Goal: Task Accomplishment & Management: Use online tool/utility

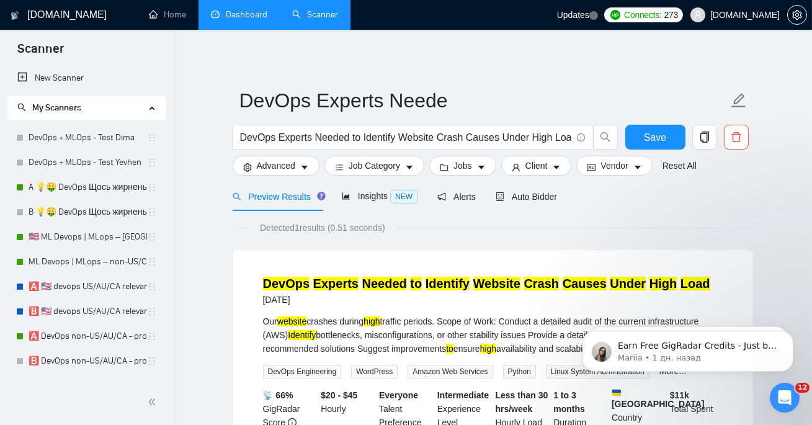
click at [236, 20] on link "Dashboard" at bounding box center [239, 14] width 56 height 11
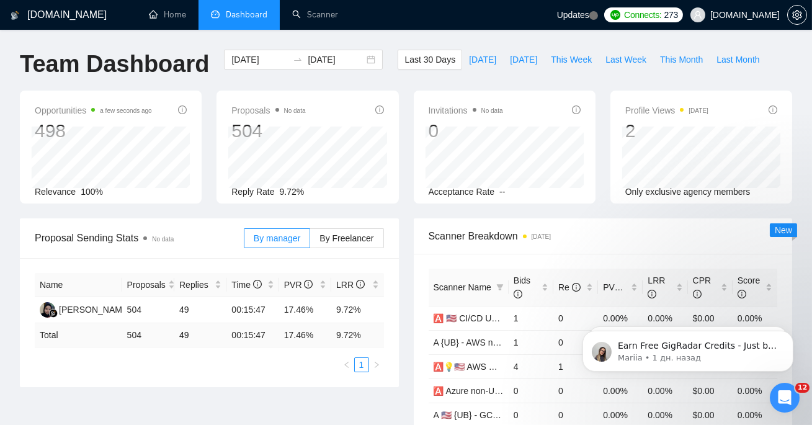
click at [208, 9] on li "Dashboard" at bounding box center [238, 15] width 81 height 30
click at [313, 12] on link "Scanner" at bounding box center [315, 14] width 46 height 11
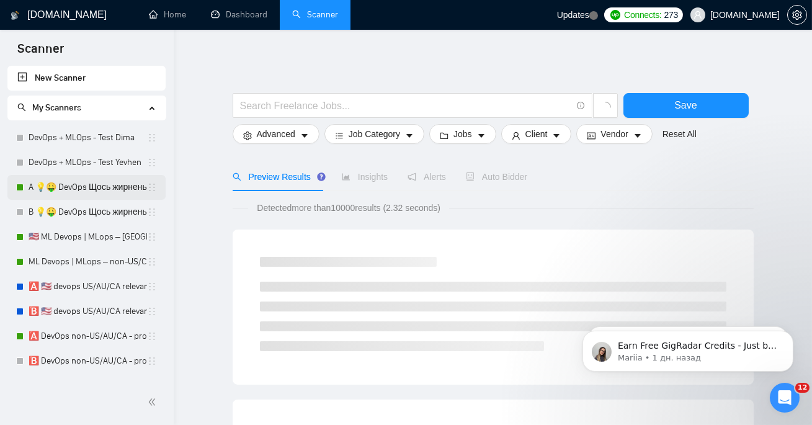
click at [89, 192] on link "A 💡🤑 DevOps Щось жирненьке -" at bounding box center [88, 187] width 118 height 25
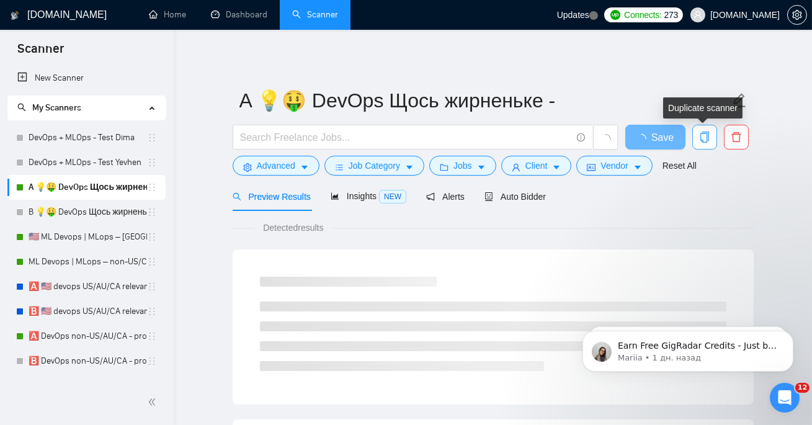
click at [693, 140] on span "copy" at bounding box center [705, 136] width 24 height 11
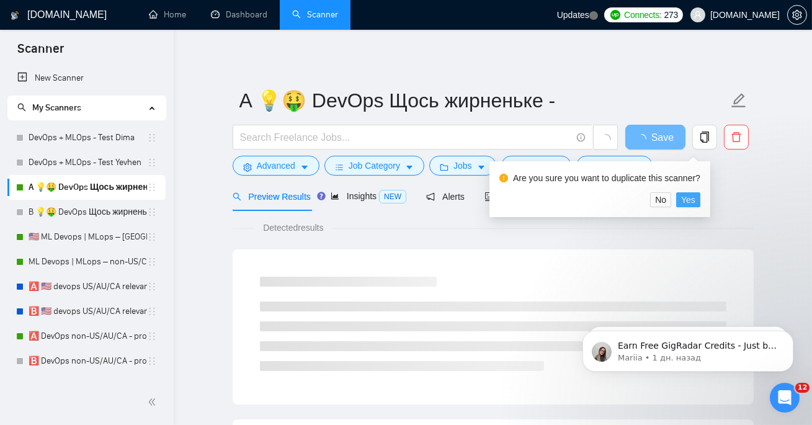
click at [693, 200] on span "Yes" at bounding box center [688, 200] width 14 height 14
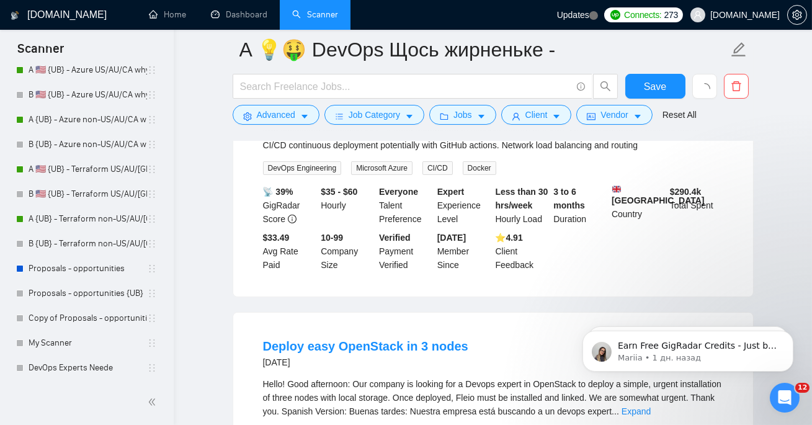
scroll to position [931, 0]
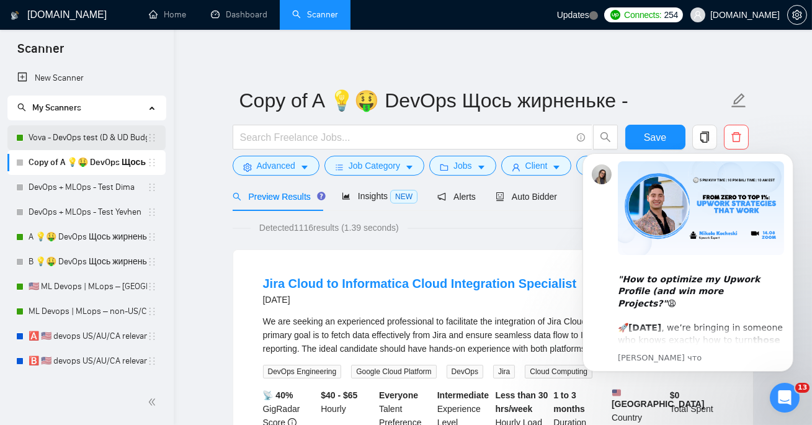
click at [105, 132] on link "Vova - DevOps test (D & UD Budget)" at bounding box center [88, 137] width 118 height 25
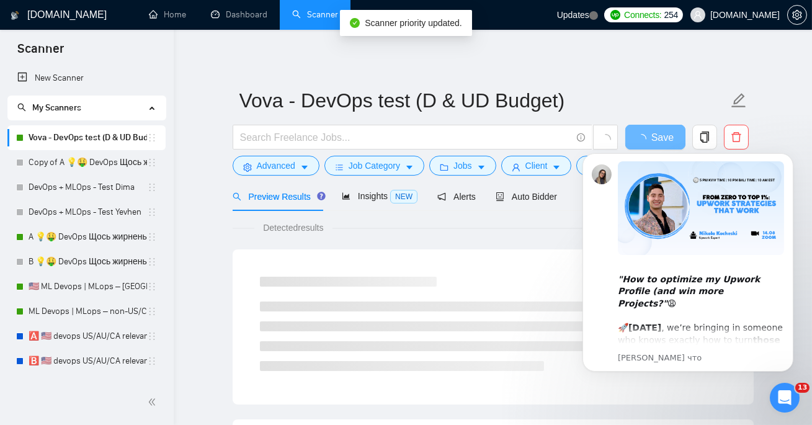
drag, startPoint x: 776, startPoint y: 395, endPoint x: 965, endPoint y: 638, distance: 308.0
click at [776, 395] on icon "Открыть службу сообщений Intercom" at bounding box center [784, 397] width 20 height 20
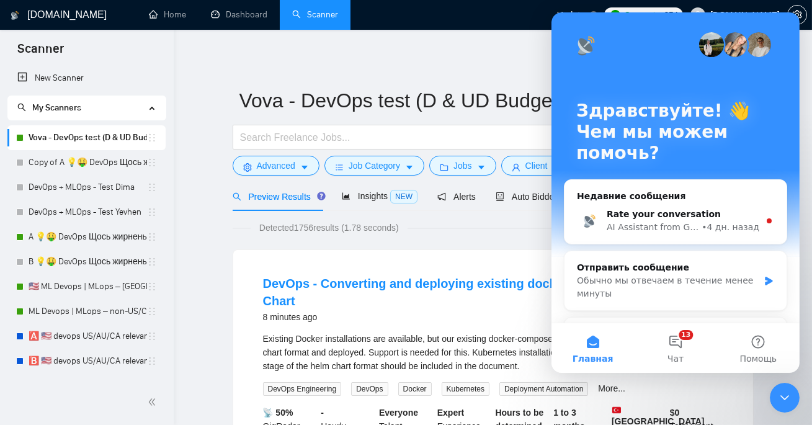
click at [773, 396] on div "Закрыть службу сообщений Intercom" at bounding box center [784, 397] width 30 height 30
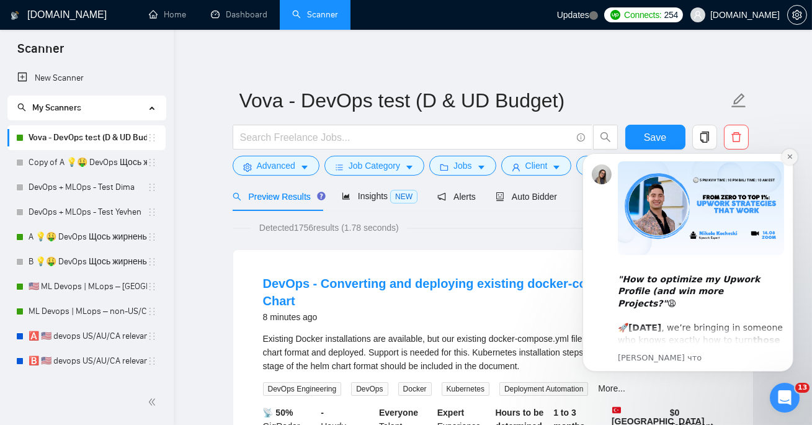
click at [789, 156] on icon "Dismiss notification" at bounding box center [788, 156] width 4 height 4
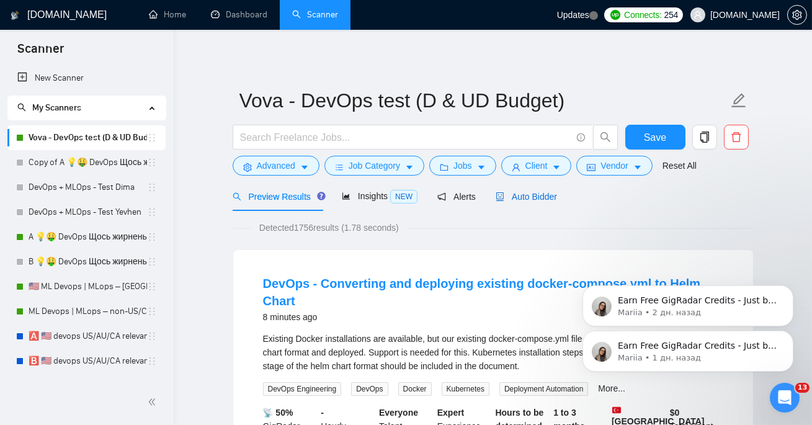
click at [557, 200] on span "Auto Bidder" at bounding box center [526, 197] width 61 height 10
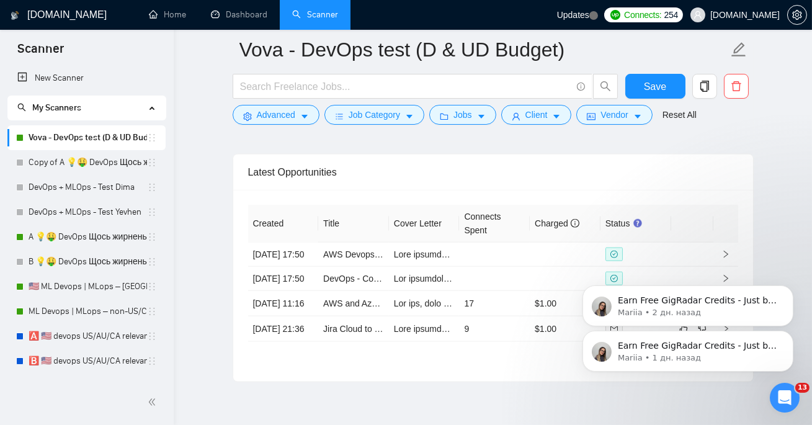
scroll to position [3048, 0]
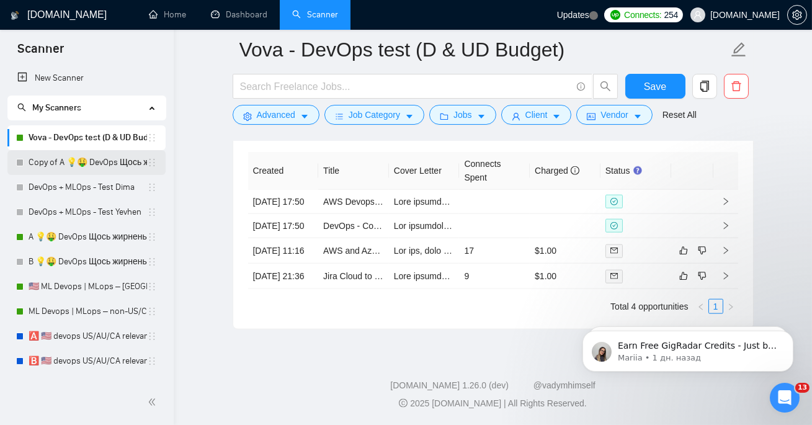
click at [114, 158] on link "Copy of A 💡🤑 DevOps Щось жирненьке -" at bounding box center [88, 162] width 118 height 25
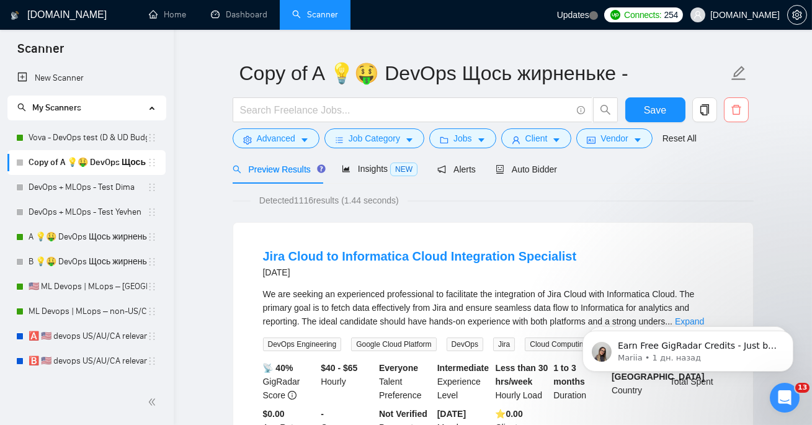
click at [735, 112] on icon "delete" at bounding box center [736, 109] width 11 height 11
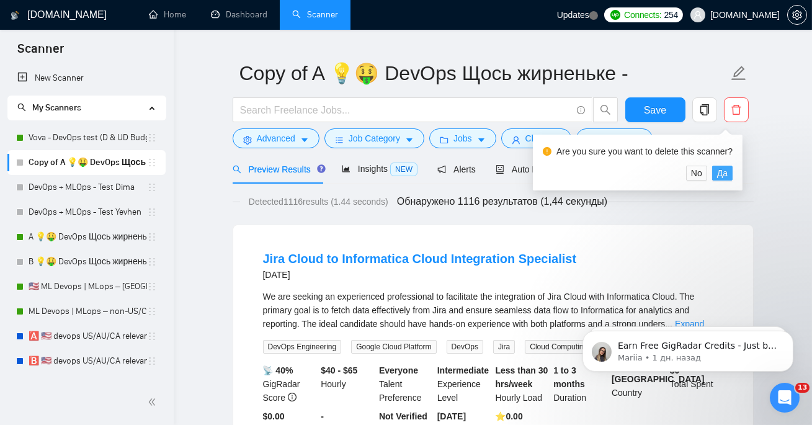
click at [723, 174] on span "Да" at bounding box center [722, 173] width 11 height 14
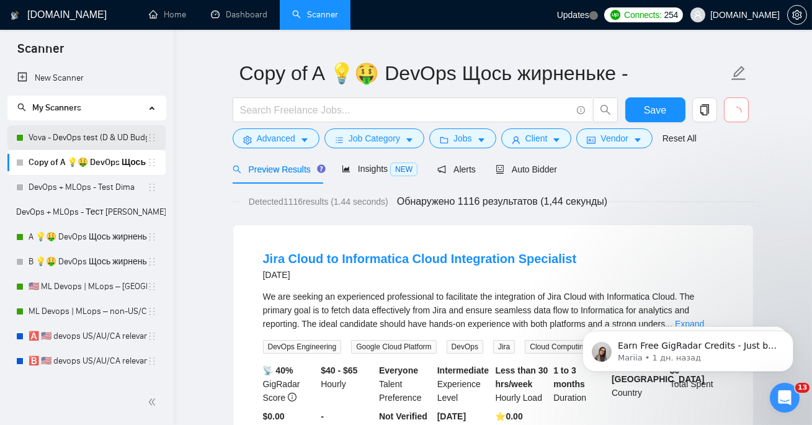
click at [69, 141] on link "Vova - DevOps test (D & UD Budget)" at bounding box center [88, 137] width 118 height 25
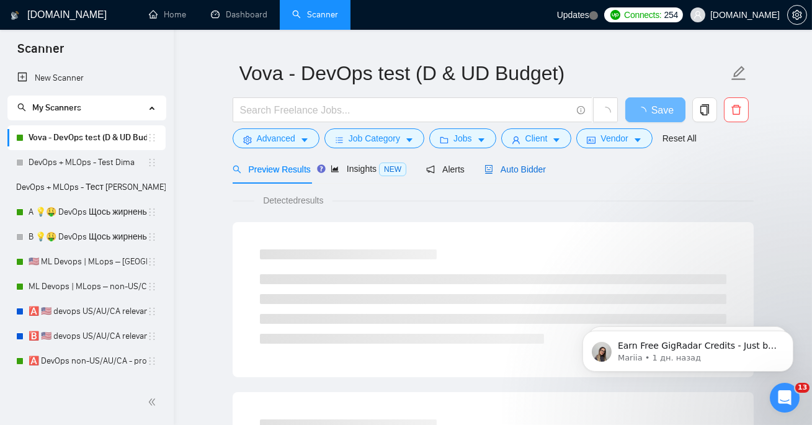
click at [523, 168] on span "Auto Bidder" at bounding box center [514, 169] width 61 height 10
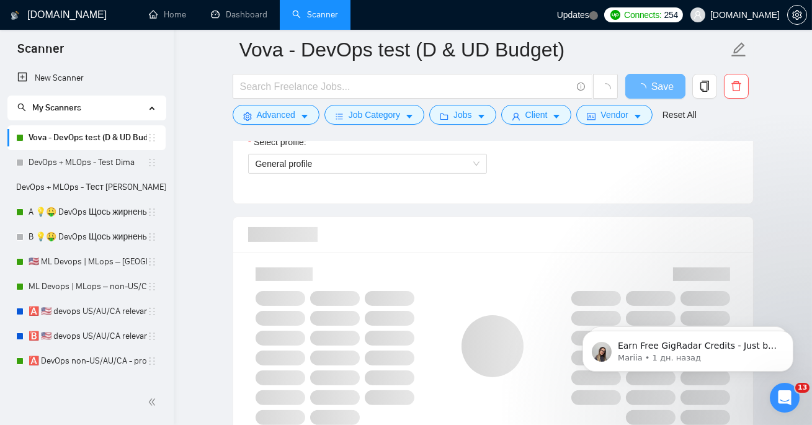
scroll to position [682, 0]
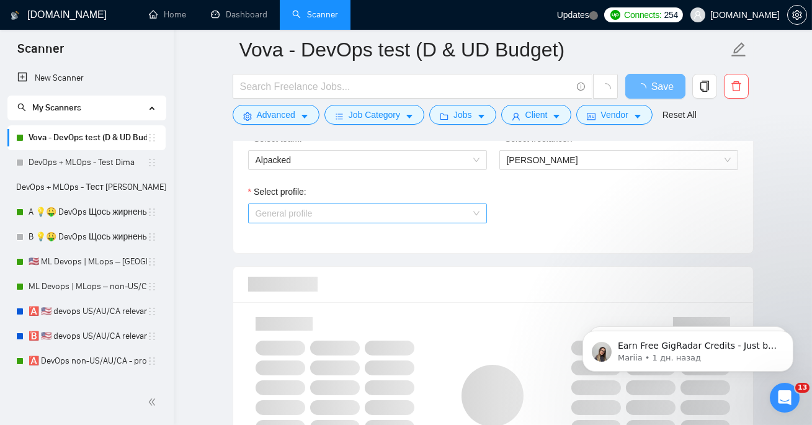
click at [433, 223] on span "General profile" at bounding box center [368, 213] width 224 height 19
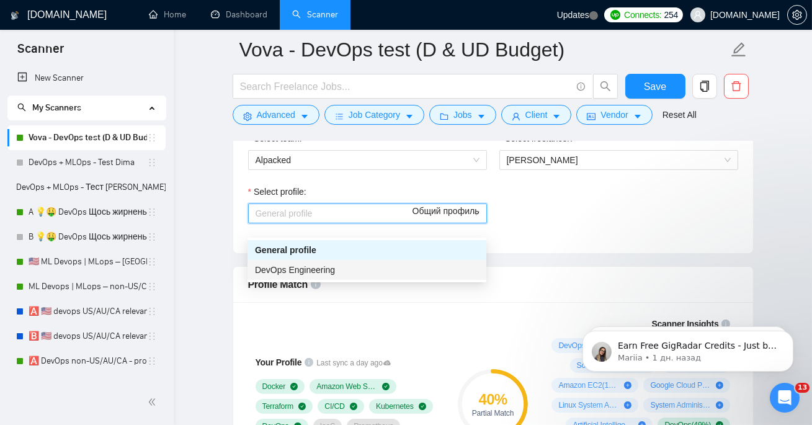
click at [412, 265] on div "DevOps Engineering" at bounding box center [367, 270] width 224 height 14
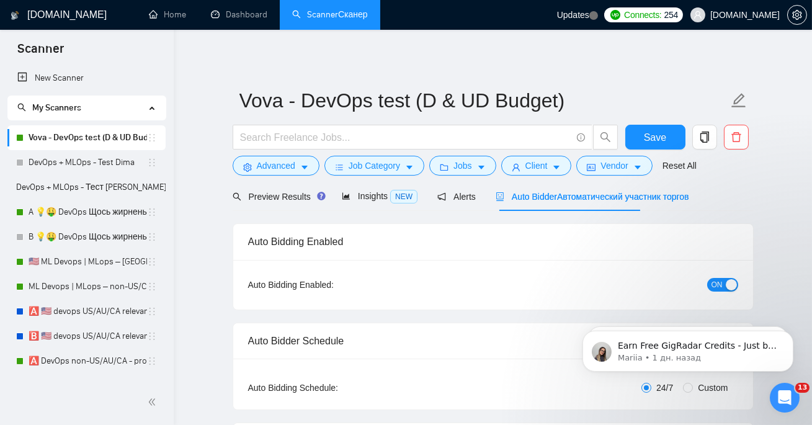
scroll to position [25, 0]
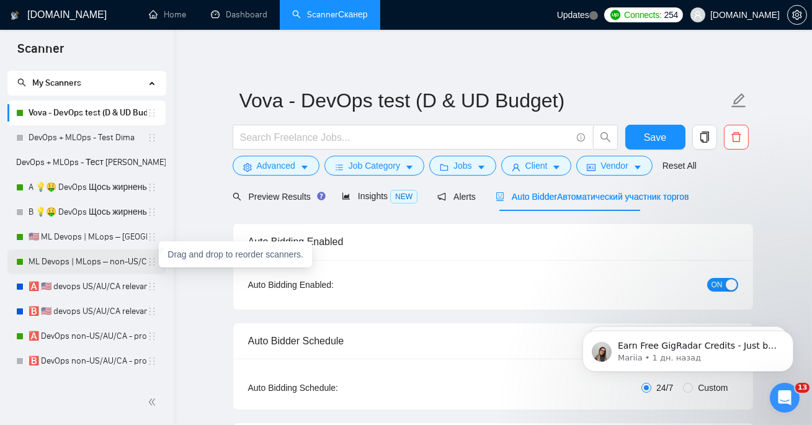
click at [149, 261] on icon "holder" at bounding box center [152, 261] width 6 height 7
click at [90, 256] on link "ML Devops | MLops – non-US/CA/AU - test: bid in range 90%" at bounding box center [88, 261] width 118 height 25
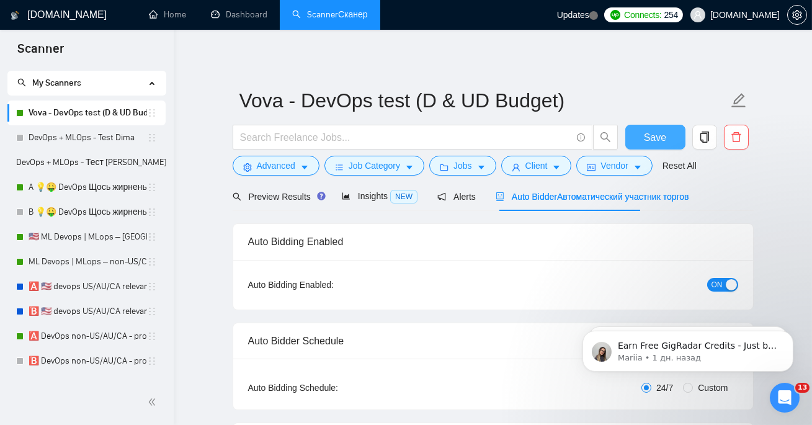
click at [652, 138] on span "Save" at bounding box center [655, 138] width 22 height 16
click at [103, 161] on span "DevOps + MLOps - Тест Евгений" at bounding box center [91, 162] width 150 height 25
click at [114, 139] on link "DevOps + MLOps - Test Dima" at bounding box center [88, 137] width 118 height 25
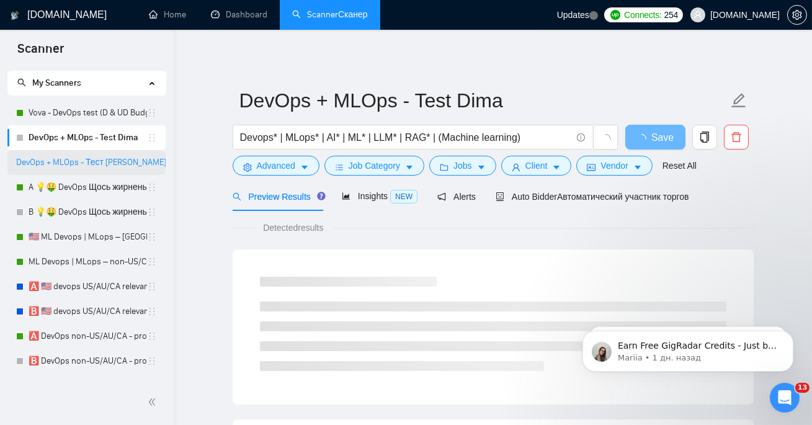
click at [107, 156] on span "DevOps + MLOps - Тест Евгений" at bounding box center [91, 162] width 150 height 25
click at [80, 153] on span "DevOps + MLOps - Тест Евгений" at bounding box center [91, 162] width 150 height 25
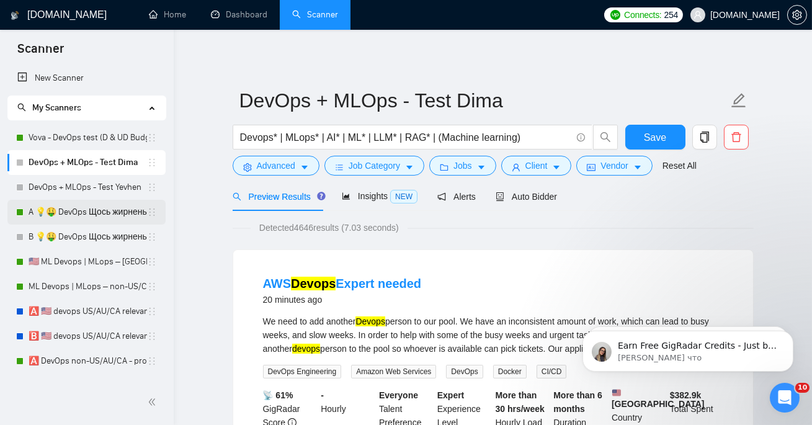
click at [115, 208] on link "A 💡🤑 DevOps Щось жирненьке -" at bounding box center [88, 212] width 118 height 25
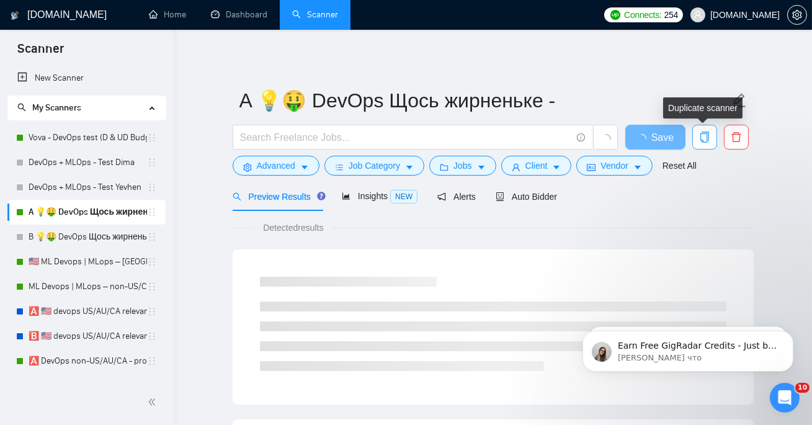
click at [704, 139] on icon "copy" at bounding box center [704, 136] width 11 height 11
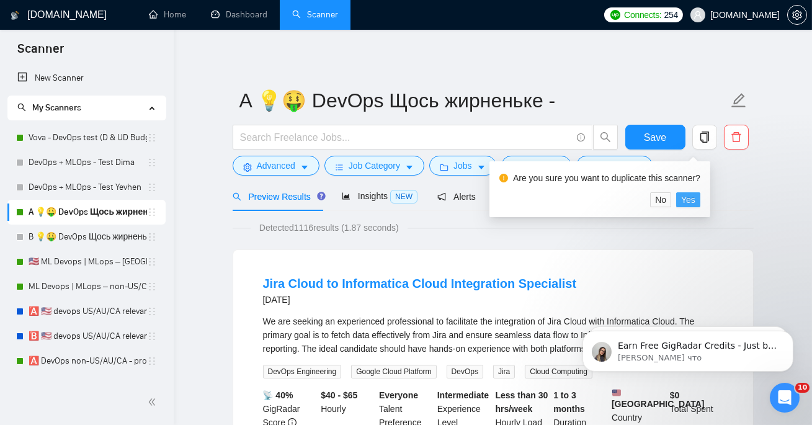
click at [695, 198] on span "Yes" at bounding box center [688, 200] width 14 height 14
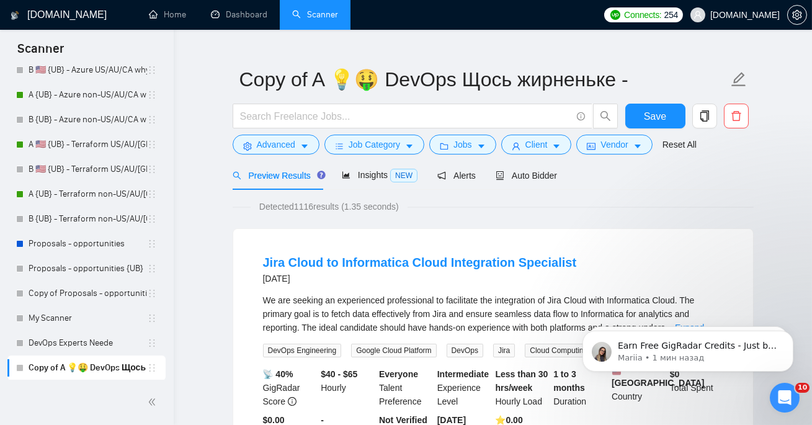
scroll to position [45, 0]
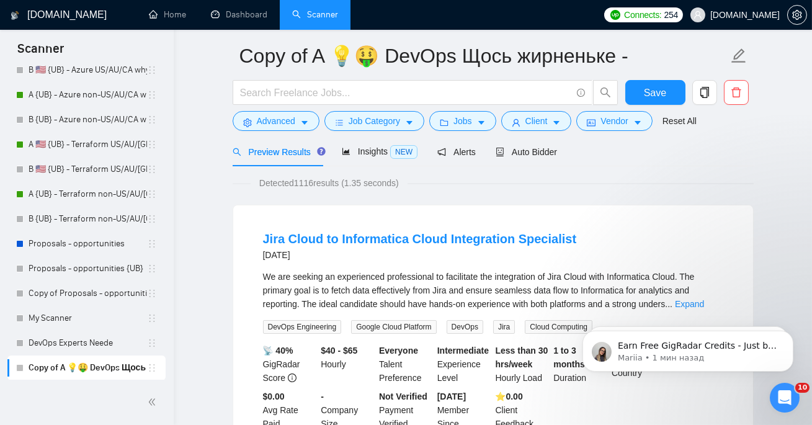
click at [109, 372] on link "Copy of A 💡🤑 DevOps Щось жирненьке -" at bounding box center [88, 367] width 118 height 25
click at [732, 93] on icon "delete" at bounding box center [736, 92] width 11 height 11
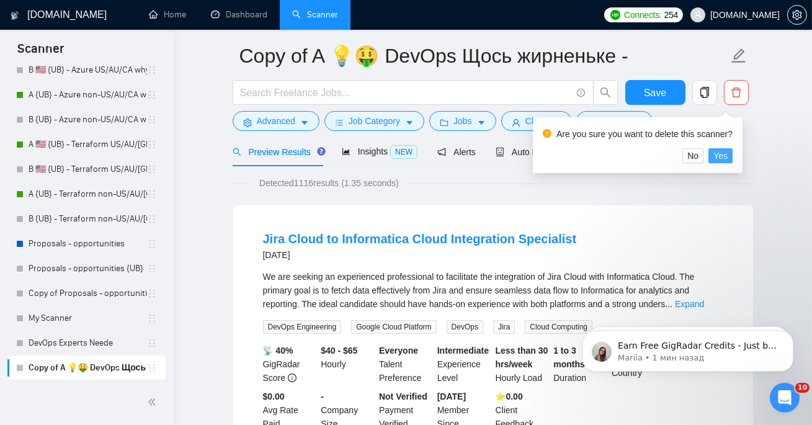
click at [723, 155] on span "Yes" at bounding box center [720, 156] width 14 height 14
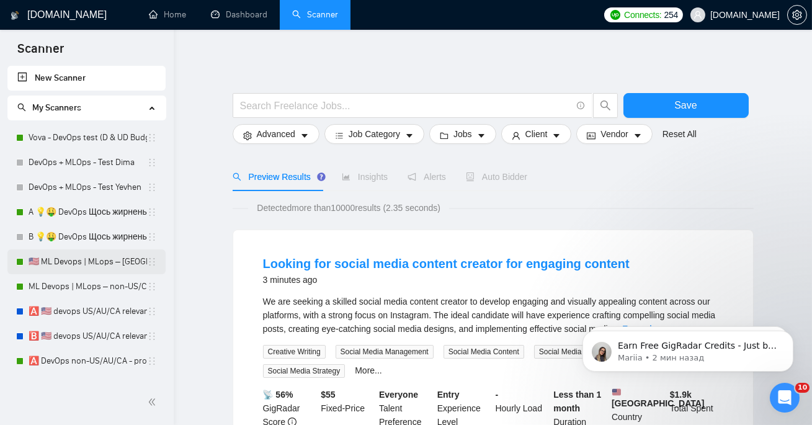
click at [53, 262] on link "🇺🇸 ML Devops | MLops – [GEOGRAPHIC_DATA]/CA/AU - test: bid in range 90%" at bounding box center [88, 261] width 118 height 25
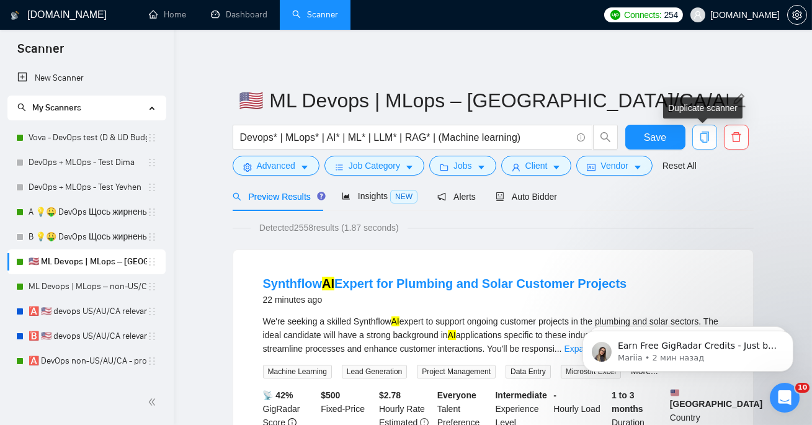
click at [696, 134] on span "copy" at bounding box center [705, 136] width 24 height 11
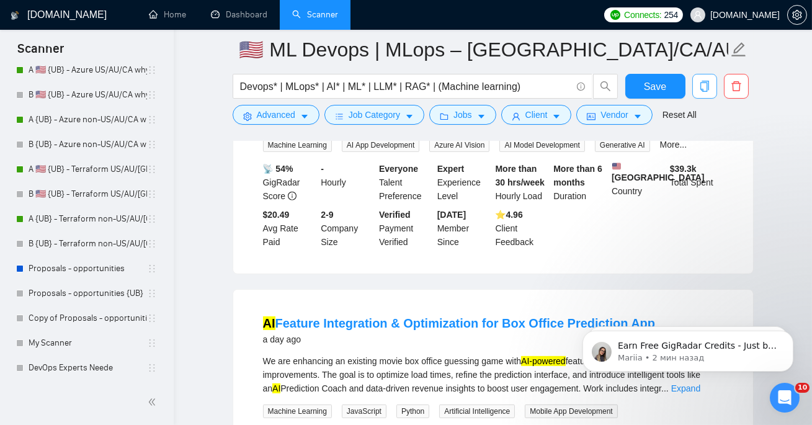
scroll to position [1184, 0]
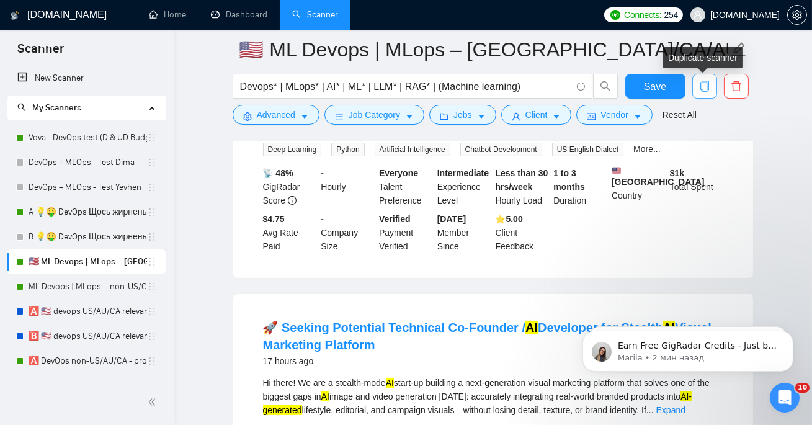
click at [707, 92] on button "button" at bounding box center [704, 86] width 25 height 25
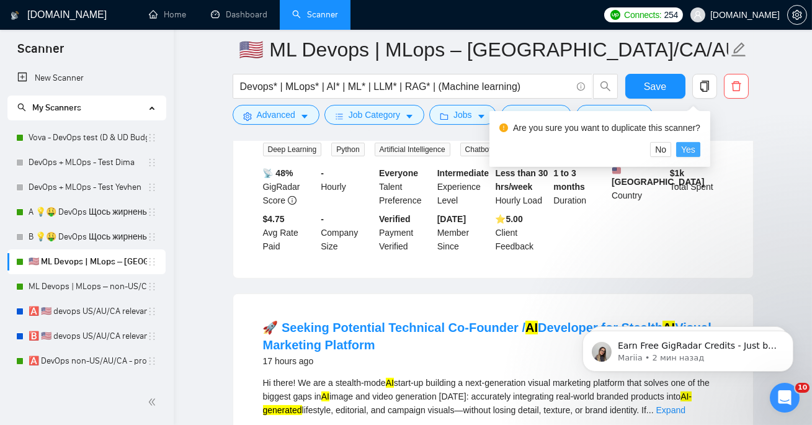
click at [695, 146] on span "Yes" at bounding box center [688, 150] width 14 height 14
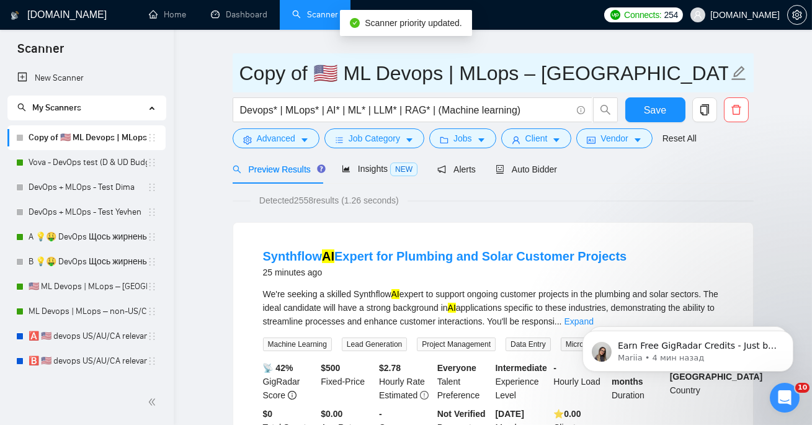
click at [316, 73] on input "Copy of 🇺🇸 ML Devops | MLops – US/CA/AU - test: bid in range 90%" at bounding box center [483, 73] width 489 height 31
drag, startPoint x: 341, startPoint y: 68, endPoint x: 226, endPoint y: 64, distance: 115.4
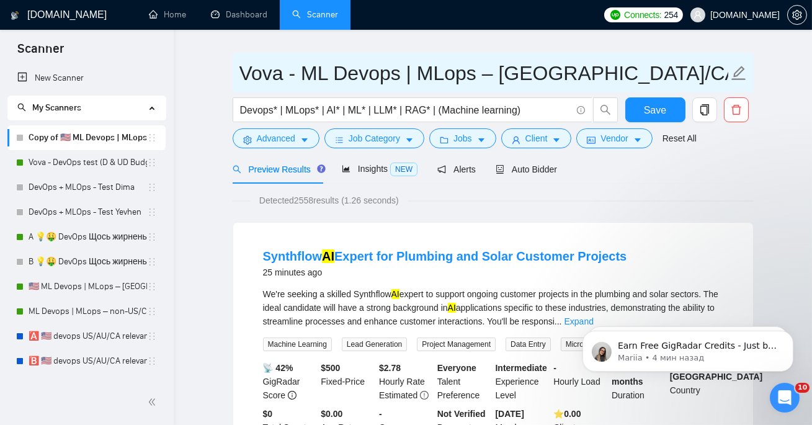
drag, startPoint x: 398, startPoint y: 74, endPoint x: 494, endPoint y: 74, distance: 96.1
click at [494, 74] on input "Vova - ML Devops | MLops – US/CA/AU - test: bid in range 90%" at bounding box center [483, 73] width 489 height 31
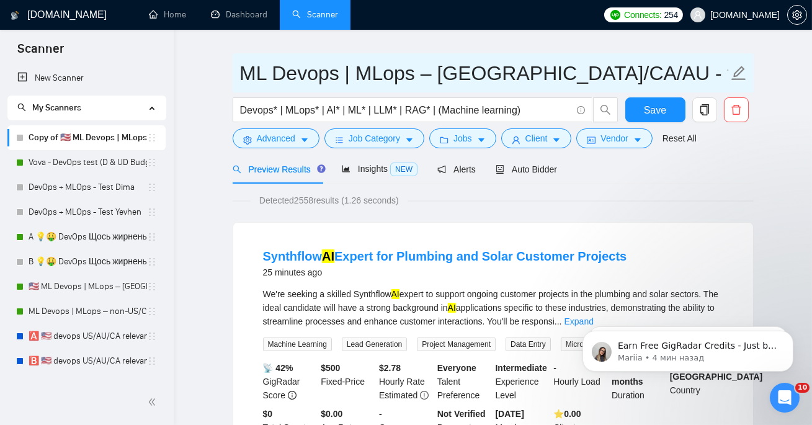
drag, startPoint x: 399, startPoint y: 69, endPoint x: 804, endPoint y: 60, distance: 404.5
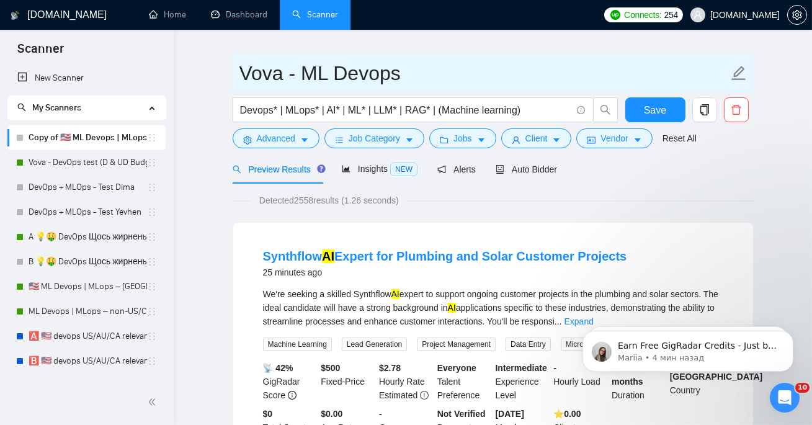
scroll to position [0, 0]
type input "Vova - ML Devops"
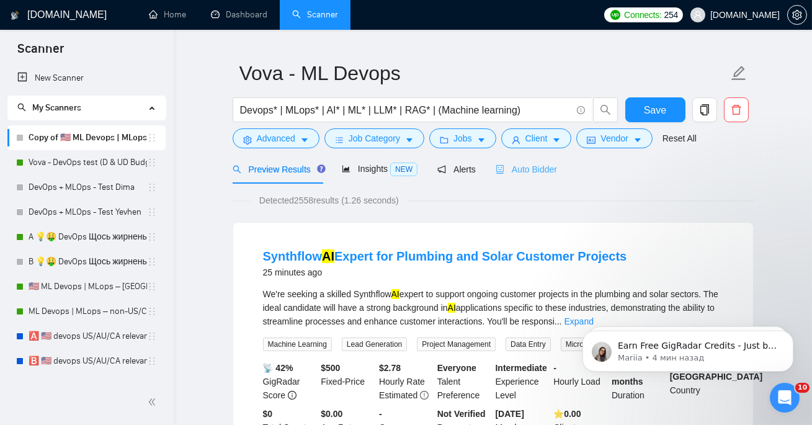
click at [536, 182] on div "Auto Bidder" at bounding box center [526, 168] width 61 height 29
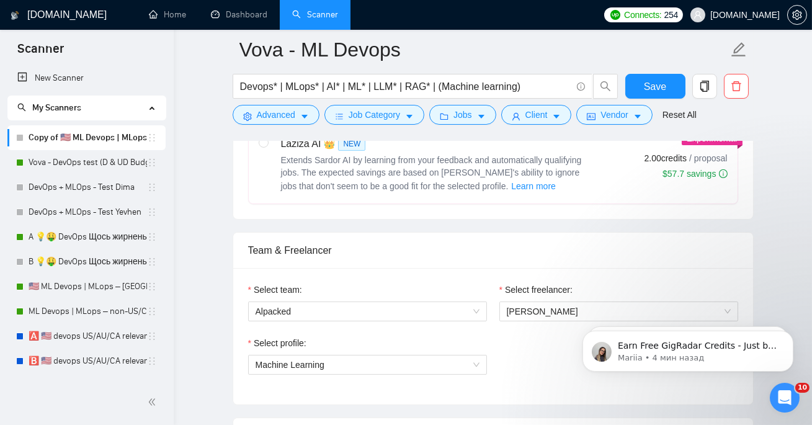
scroll to position [625, 0]
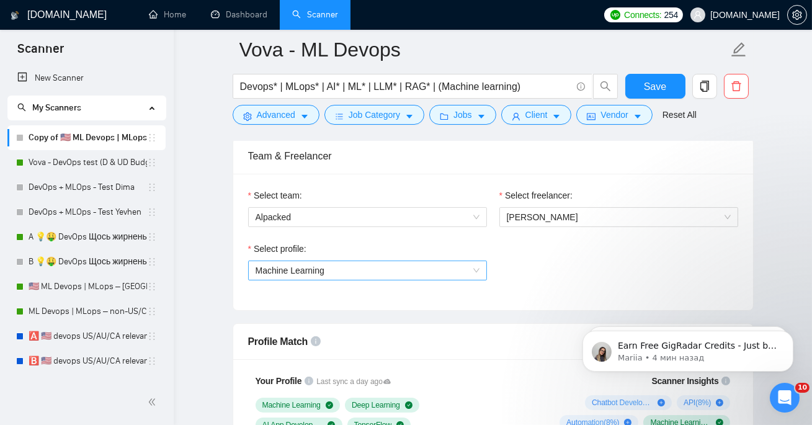
click at [415, 262] on span "Machine Learning" at bounding box center [368, 270] width 224 height 19
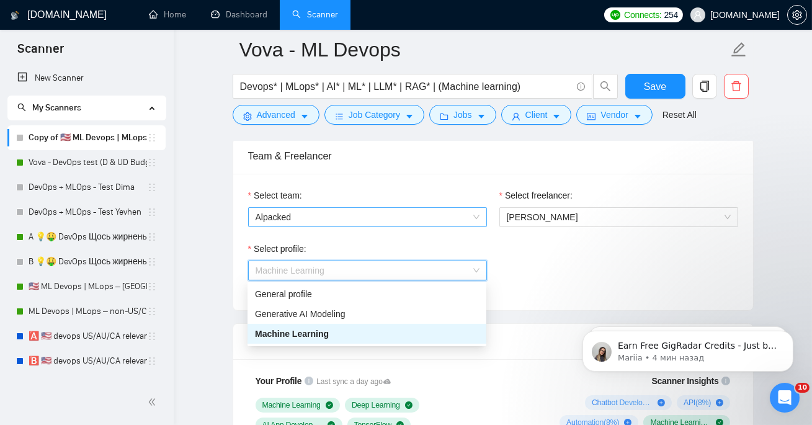
click at [429, 225] on div "Alpacked" at bounding box center [367, 217] width 239 height 20
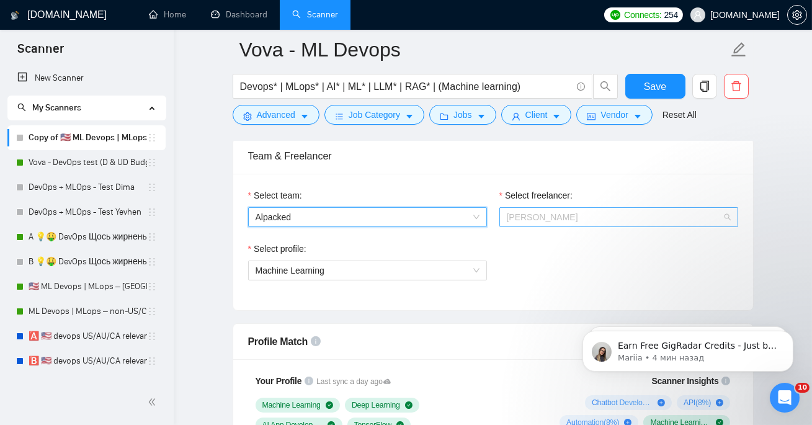
click at [539, 213] on span "Yevhenii Hordashnyk" at bounding box center [542, 217] width 71 height 10
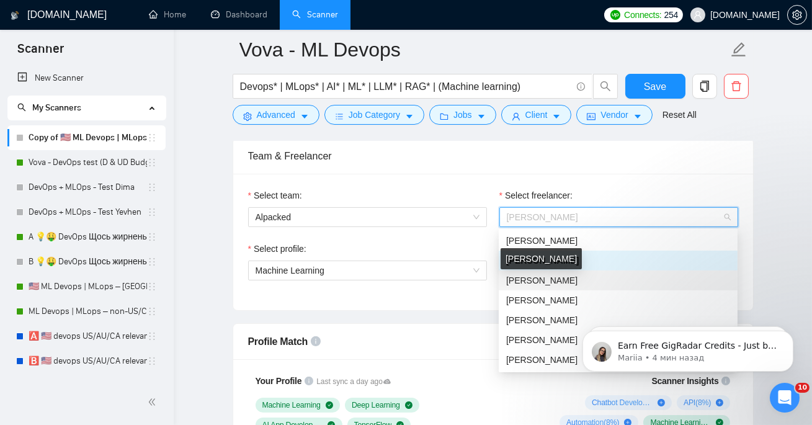
click at [535, 280] on span "Volodymyr Stetsenko" at bounding box center [541, 280] width 71 height 10
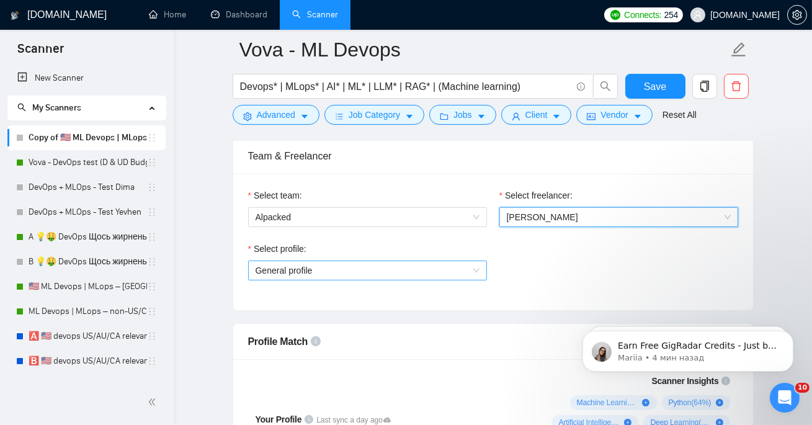
click at [436, 264] on span "General profile" at bounding box center [368, 270] width 224 height 19
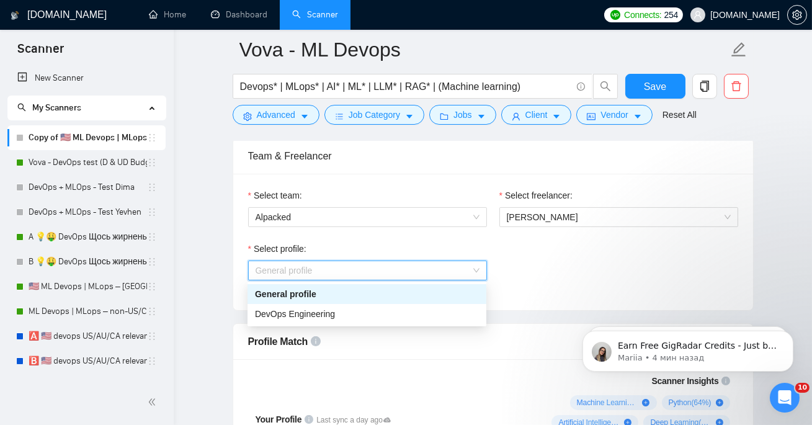
click at [441, 226] on div "Select team: Alpacked" at bounding box center [367, 215] width 251 height 53
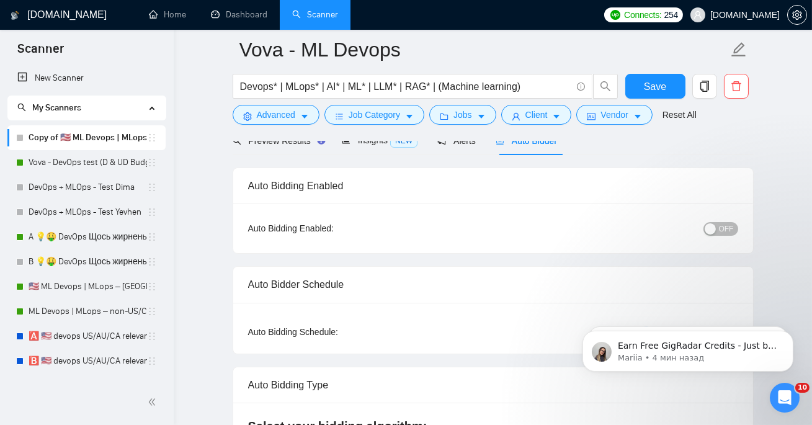
scroll to position [0, 0]
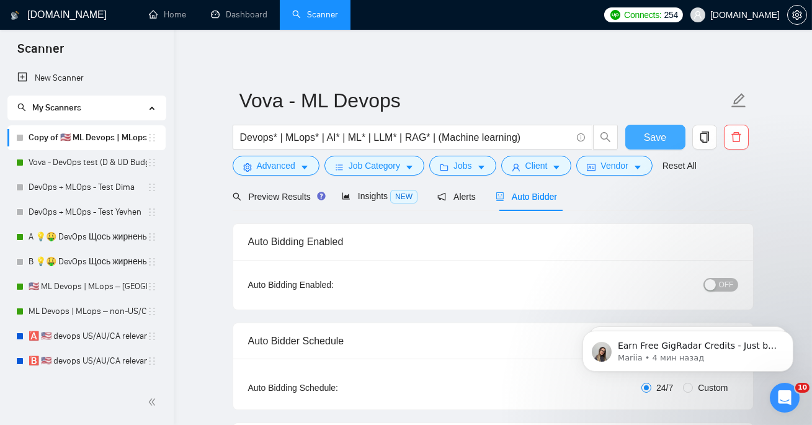
click at [658, 131] on span "Save" at bounding box center [655, 138] width 22 height 16
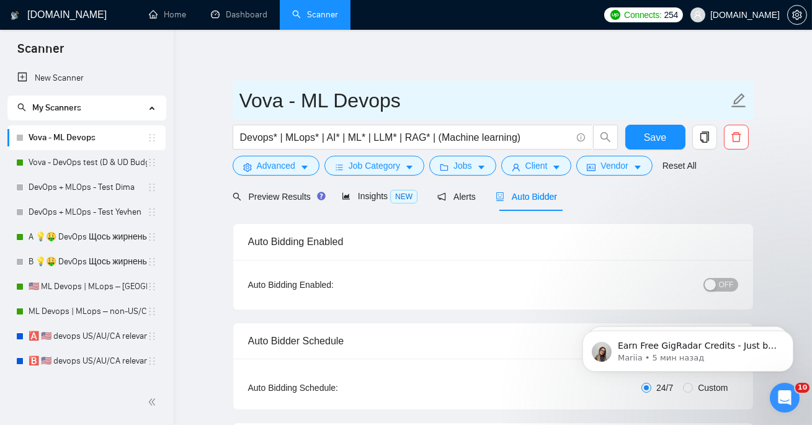
click at [406, 107] on input "Vova - ML Devops" at bounding box center [483, 100] width 489 height 31
type input "Vova - ML Devops test"
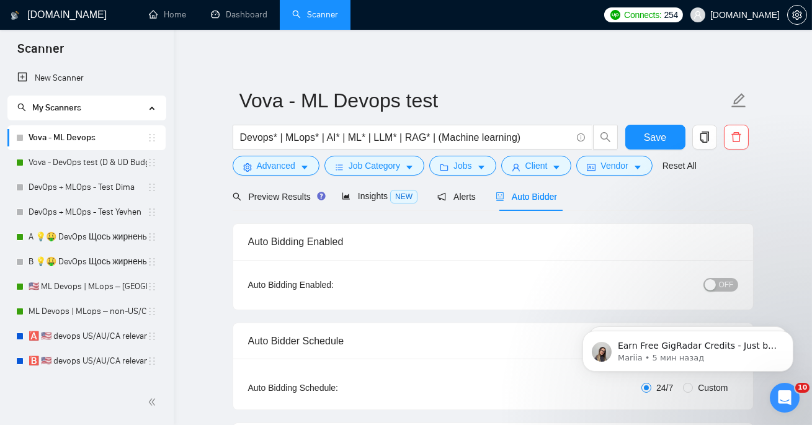
click at [646, 136] on span "Save" at bounding box center [655, 138] width 22 height 16
click at [252, 20] on link "Dashboard" at bounding box center [239, 14] width 56 height 11
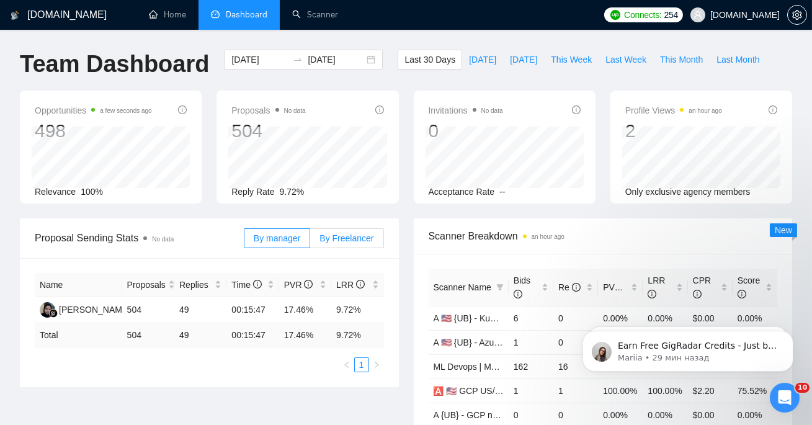
click at [349, 246] on label "By Freelancer" at bounding box center [346, 238] width 73 height 20
click at [310, 241] on input "By Freelancer" at bounding box center [310, 241] width 0 height 0
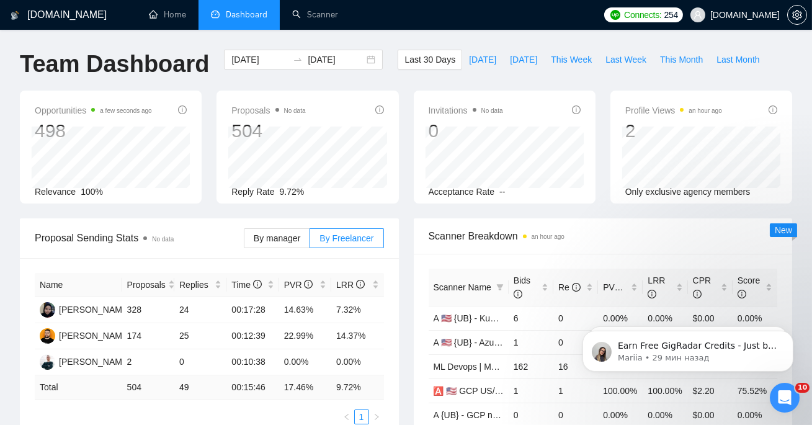
click at [247, 73] on div "2025-07-14 2025-08-13" at bounding box center [303, 70] width 174 height 41
click at [247, 60] on input "2025-07-14" at bounding box center [259, 60] width 56 height 14
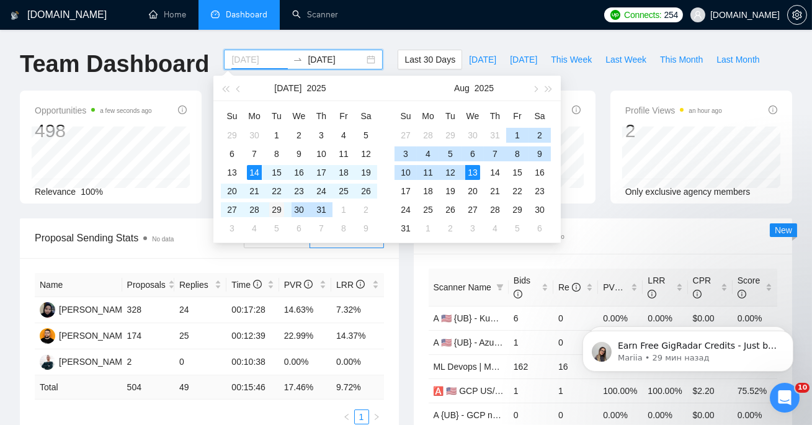
type input "2025-07-29"
click at [278, 211] on div "29" at bounding box center [276, 209] width 15 height 15
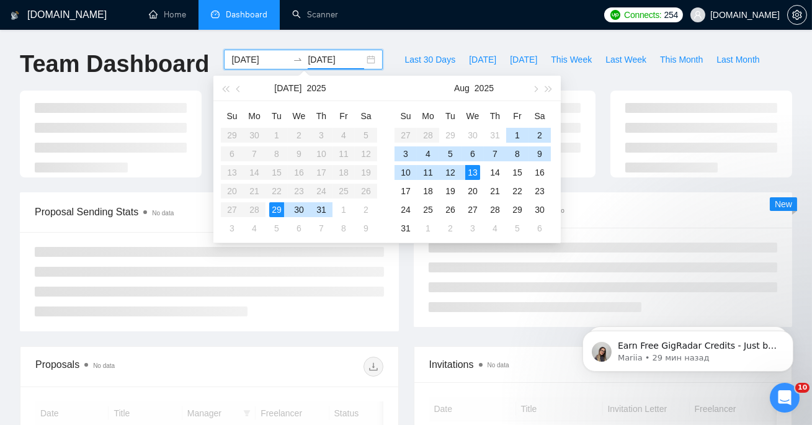
click at [278, 211] on div "29" at bounding box center [276, 209] width 15 height 15
type input "2025-07-29"
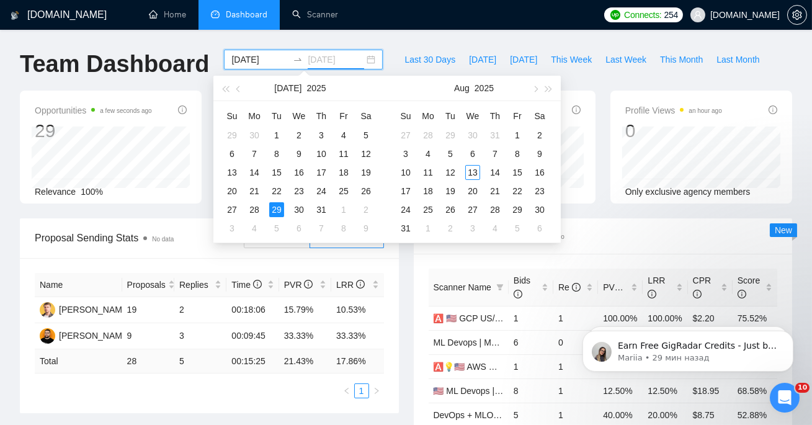
scroll to position [569, 0]
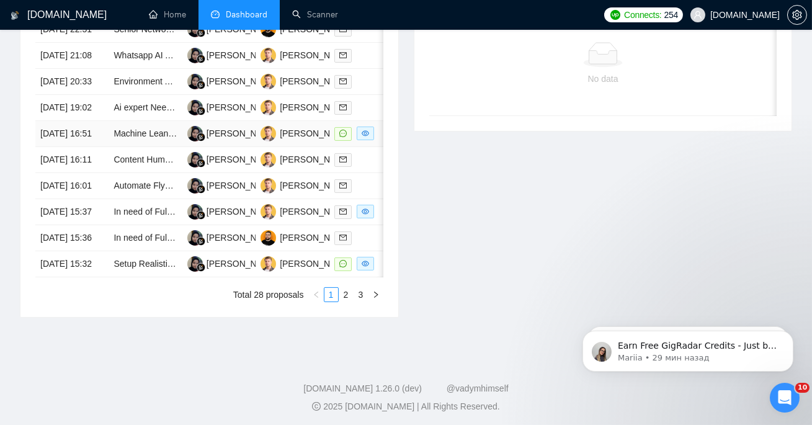
click at [170, 147] on td "Machine Leaning/AI system expert needed for consulting" at bounding box center [145, 134] width 73 height 26
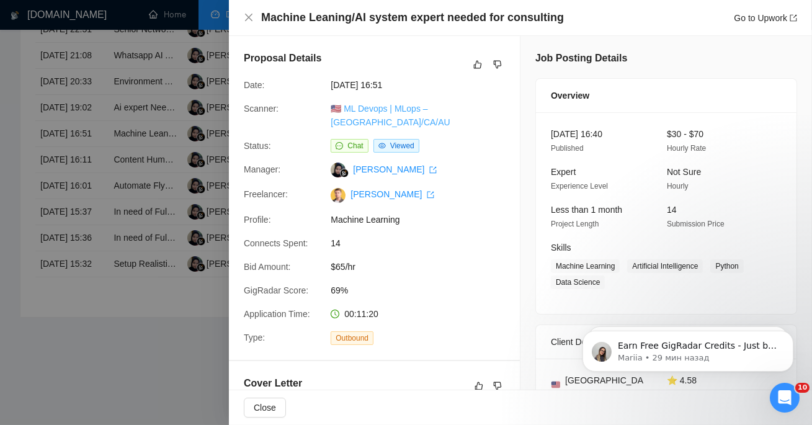
click at [366, 107] on link "🇺🇸 ML Devops | MLops – US/CA/AU" at bounding box center [390, 116] width 119 height 24
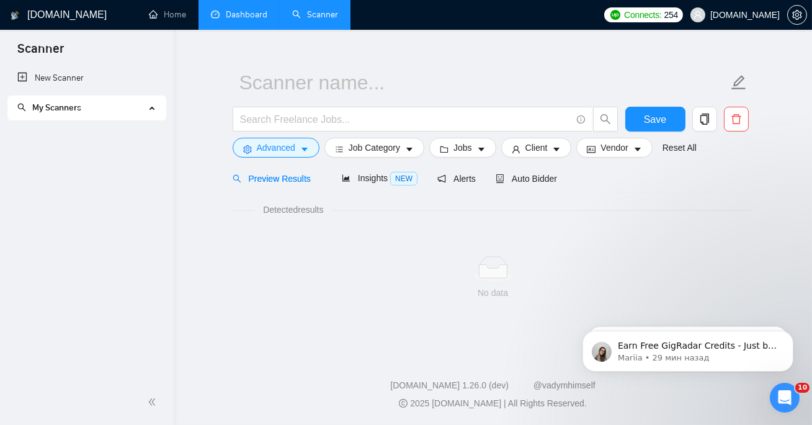
scroll to position [17, 0]
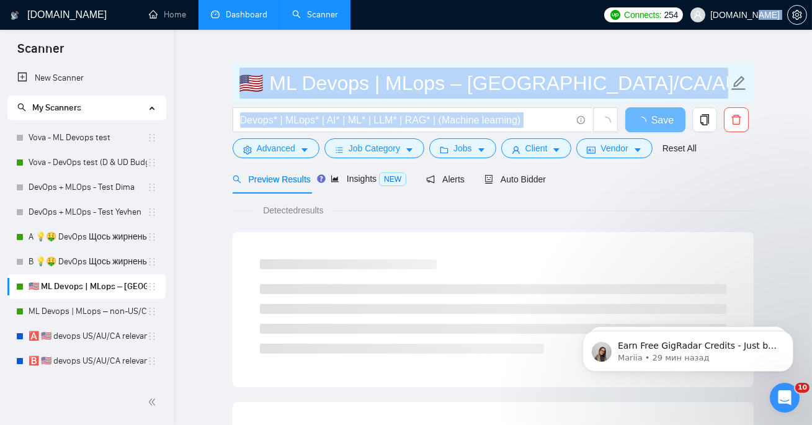
click at [281, 79] on input "🇺🇸 ML Devops | MLops – [GEOGRAPHIC_DATA]/CA/AU - test: bid in range 90%" at bounding box center [483, 83] width 489 height 31
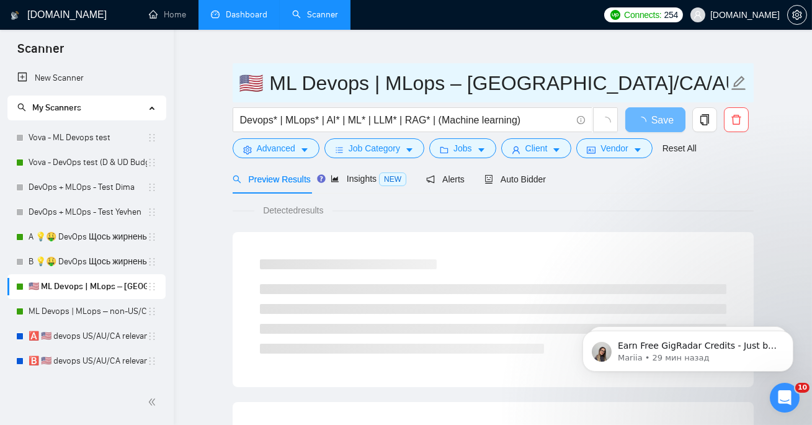
click at [281, 79] on input "🇺🇸 ML Devops | MLops – [GEOGRAPHIC_DATA]/CA/AU - test: bid in range 90%" at bounding box center [483, 83] width 489 height 31
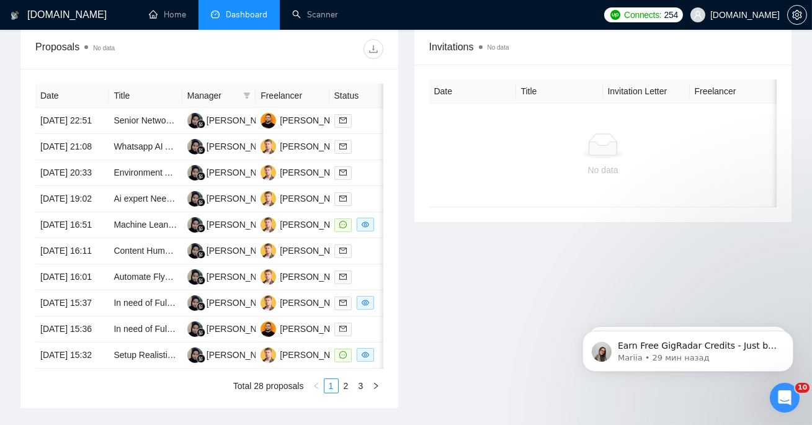
scroll to position [489, 0]
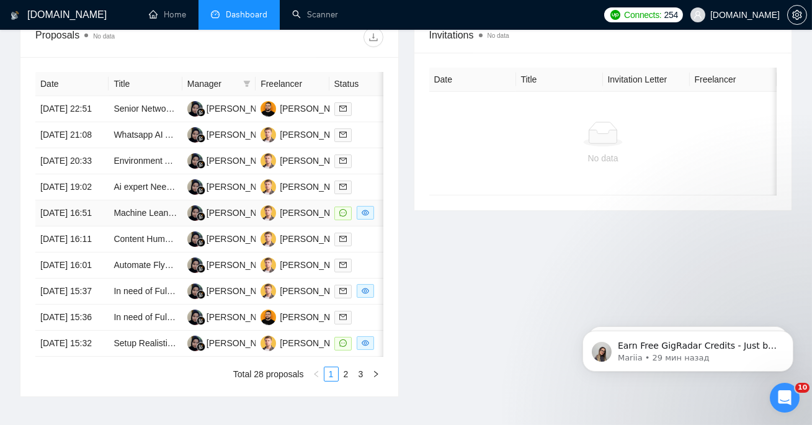
click at [149, 226] on td "Machine Leaning/AI system expert needed for consulting" at bounding box center [145, 213] width 73 height 26
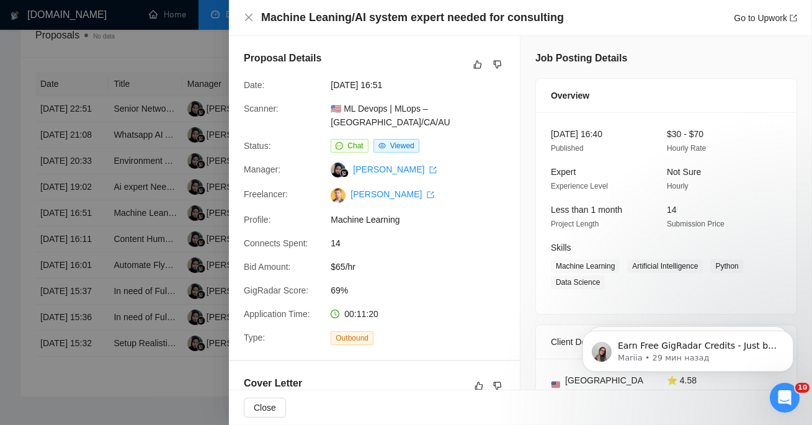
drag, startPoint x: 386, startPoint y: 86, endPoint x: 427, endPoint y: 86, distance: 40.9
click at [428, 86] on span "29 Jul, 2025 16:51" at bounding box center [424, 85] width 186 height 14
copy span "16:51"
